Goal: Information Seeking & Learning: Learn about a topic

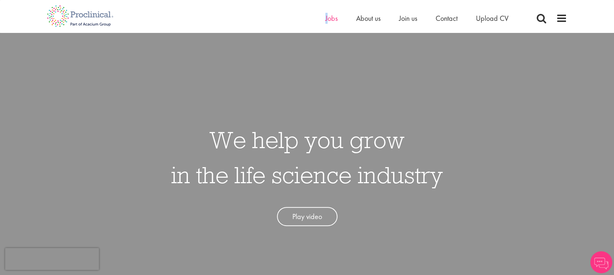
drag, startPoint x: 321, startPoint y: 17, endPoint x: 330, endPoint y: 16, distance: 9.6
click at [330, 16] on div "Home Jobs About us Join us Contact Upload CV" at bounding box center [304, 13] width 526 height 27
click at [330, 16] on span "Jobs" at bounding box center [331, 19] width 12 height 10
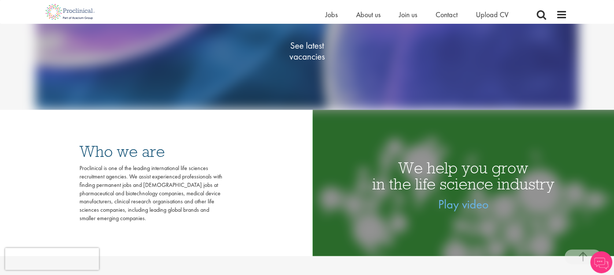
scroll to position [154, 0]
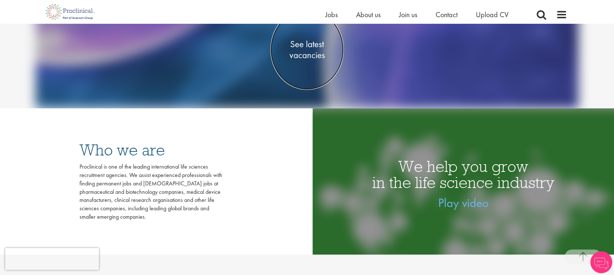
drag, startPoint x: 217, startPoint y: 102, endPoint x: 309, endPoint y: 47, distance: 107.6
click at [309, 47] on span "See latest vacancies" at bounding box center [306, 49] width 73 height 22
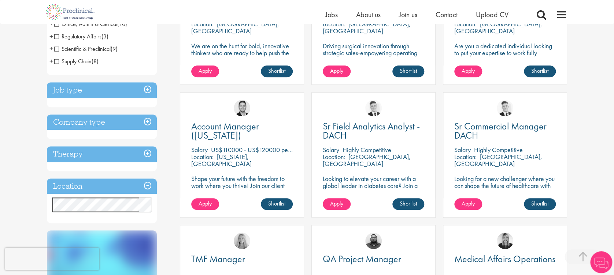
scroll to position [207, 0]
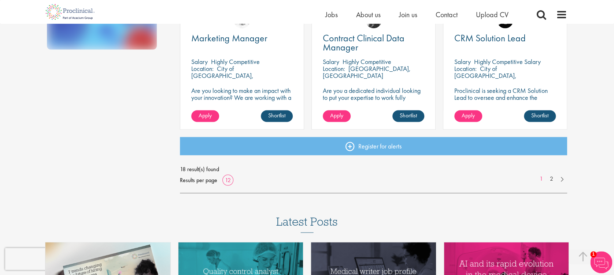
scroll to position [560, 0]
click at [551, 182] on link "2" at bounding box center [551, 178] width 11 height 8
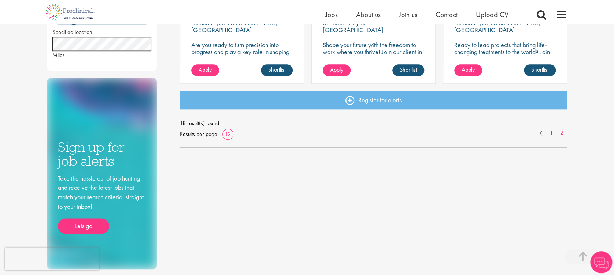
scroll to position [341, 0]
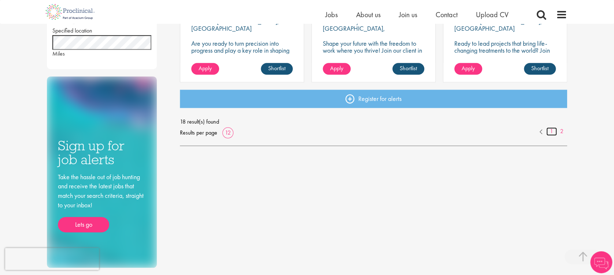
click at [552, 131] on link "1" at bounding box center [551, 131] width 11 height 8
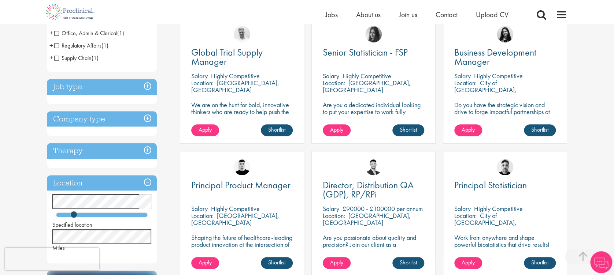
scroll to position [139, 0]
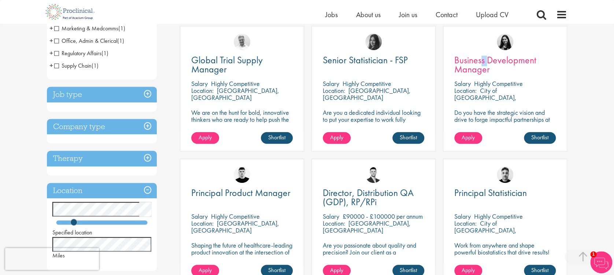
drag, startPoint x: 488, startPoint y: 52, endPoint x: 482, endPoint y: 66, distance: 15.4
click at [482, 66] on div "Business Development Manager Salary Highly Competitive Location: City of London…" at bounding box center [505, 89] width 124 height 126
click at [482, 66] on span "Business Development Manager" at bounding box center [495, 65] width 82 height 22
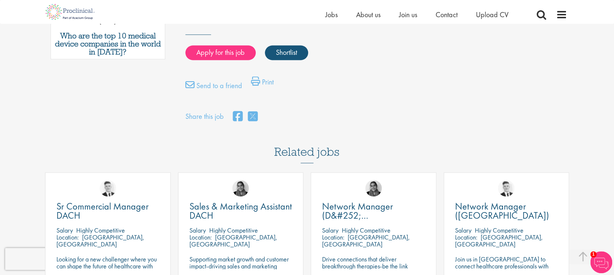
scroll to position [470, 0]
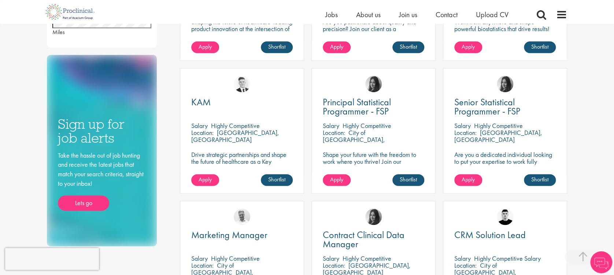
scroll to position [363, 0]
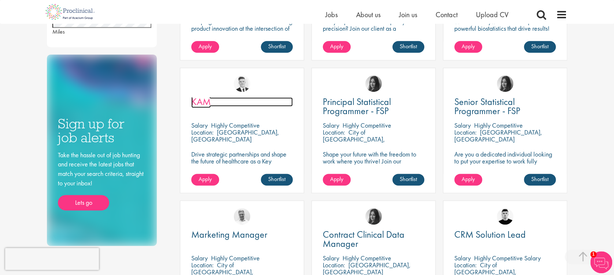
click at [199, 103] on span "KAM" at bounding box center [200, 102] width 19 height 12
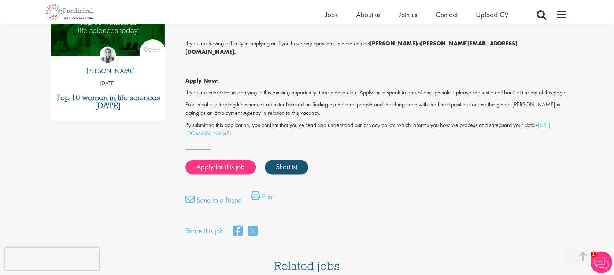
scroll to position [415, 0]
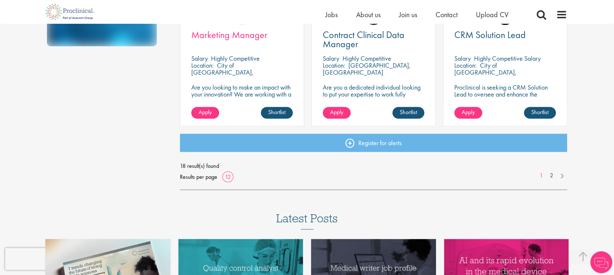
scroll to position [564, 0]
